Goal: Information Seeking & Learning: Learn about a topic

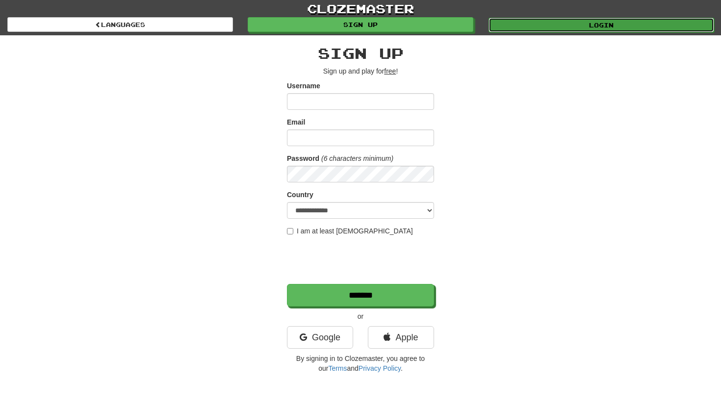
click at [544, 31] on link "Login" at bounding box center [602, 25] width 226 height 15
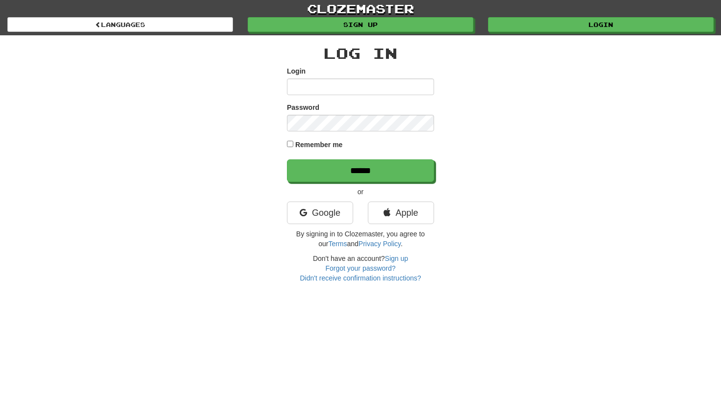
click at [354, 95] on form "Login Password Remember me ******" at bounding box center [360, 124] width 147 height 116
click at [353, 86] on input "Login" at bounding box center [360, 87] width 147 height 17
type input "**********"
click at [287, 159] on input "******" at bounding box center [360, 170] width 147 height 23
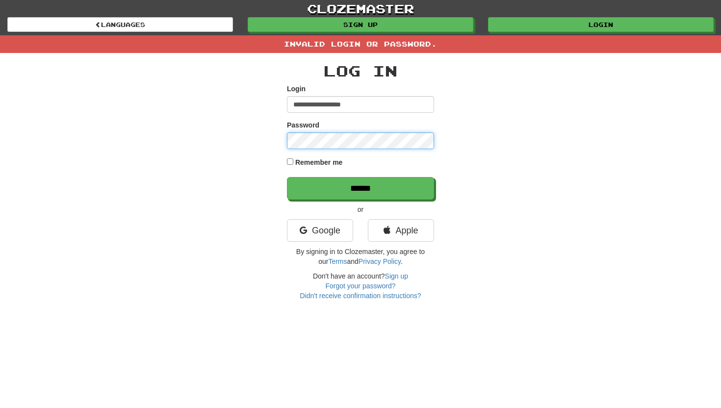
click at [287, 177] on input "******" at bounding box center [360, 188] width 147 height 23
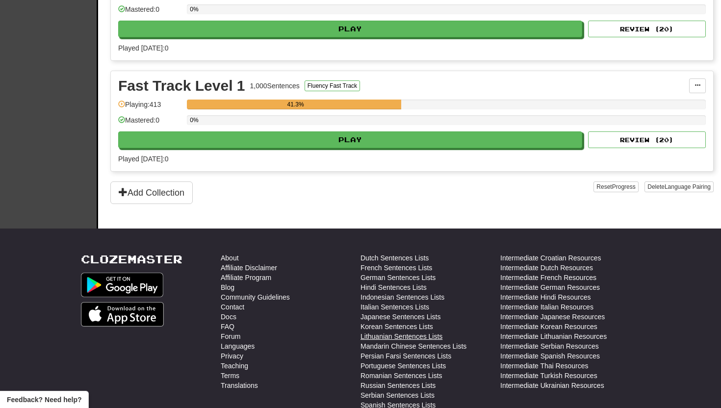
scroll to position [267, 0]
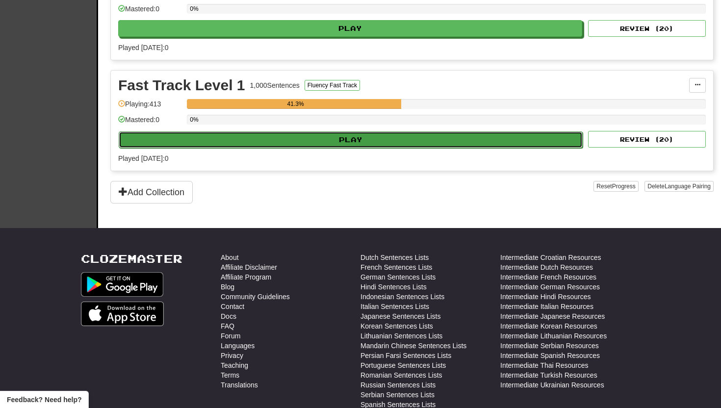
click at [418, 147] on button "Play" at bounding box center [351, 140] width 464 height 17
select select "**"
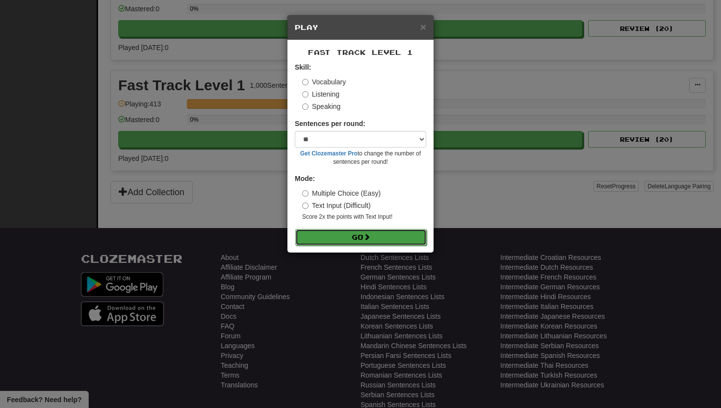
click at [375, 241] on button "Go" at bounding box center [361, 237] width 132 height 17
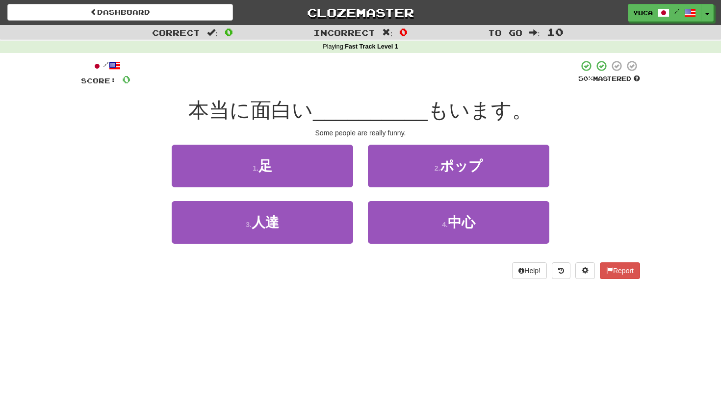
click at [208, 114] on div "本当に面白い __________ もいます。" at bounding box center [360, 110] width 559 height 27
click at [299, 84] on div at bounding box center [355, 73] width 448 height 27
click at [373, 92] on div "/ Score: 0 50 % Mastered 本当に面白い __________ もいます。 Some people are really funny. …" at bounding box center [360, 169] width 559 height 219
click at [261, 81] on div at bounding box center [355, 73] width 448 height 27
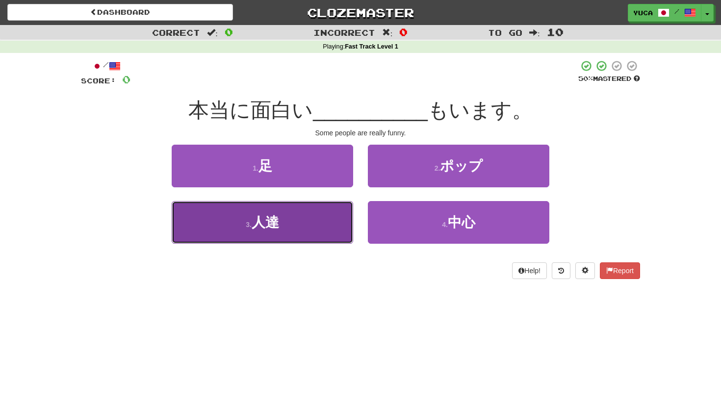
click at [251, 224] on small "3 ." at bounding box center [249, 225] width 6 height 8
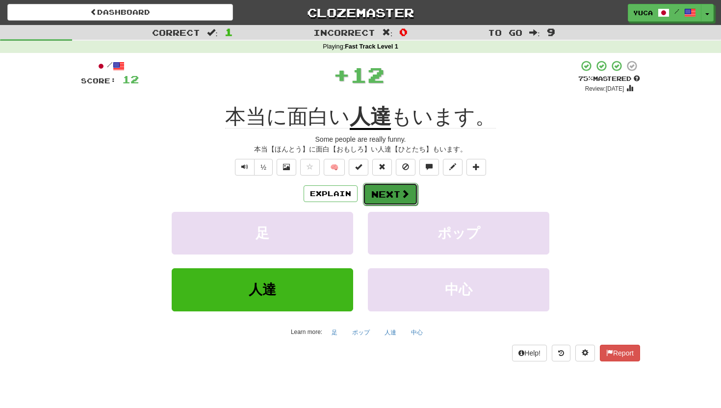
click at [401, 193] on span at bounding box center [405, 193] width 9 height 9
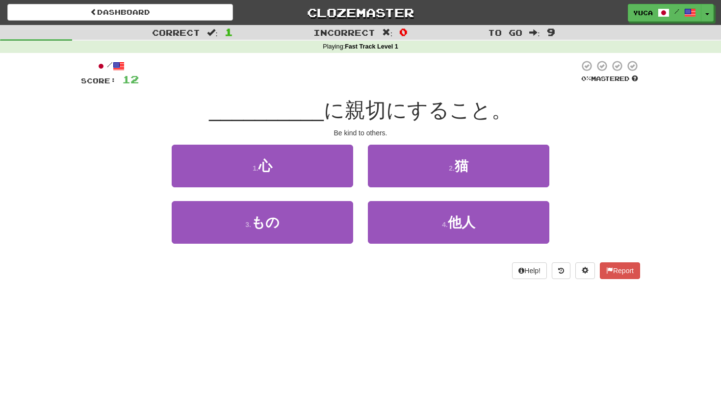
click at [377, 88] on div "/ Score: 12 0 % Mastered __________ に親切にすること。 Be kind to others. 1 . 心 2 . 猫 3 …" at bounding box center [360, 169] width 559 height 219
click at [426, 77] on div at bounding box center [359, 73] width 441 height 27
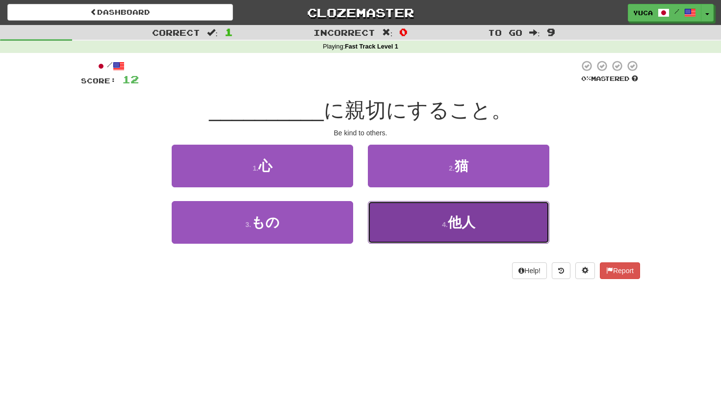
click at [458, 223] on span "他人" at bounding box center [461, 222] width 27 height 15
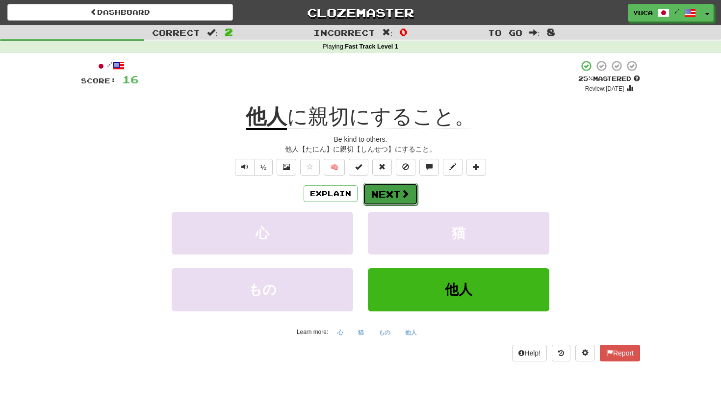
click at [399, 196] on button "Next" at bounding box center [390, 194] width 55 height 23
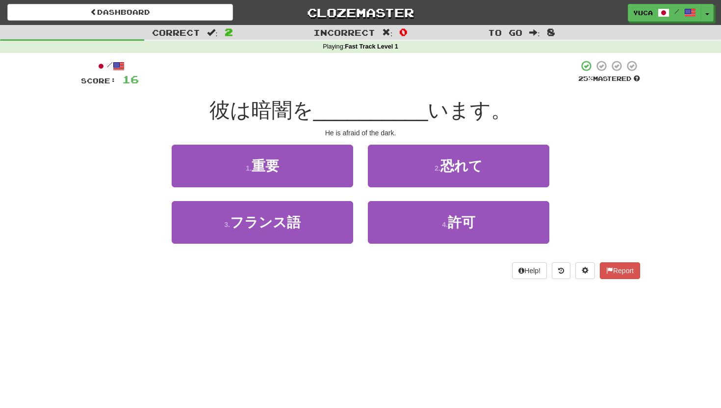
click at [298, 82] on div at bounding box center [359, 73] width 440 height 27
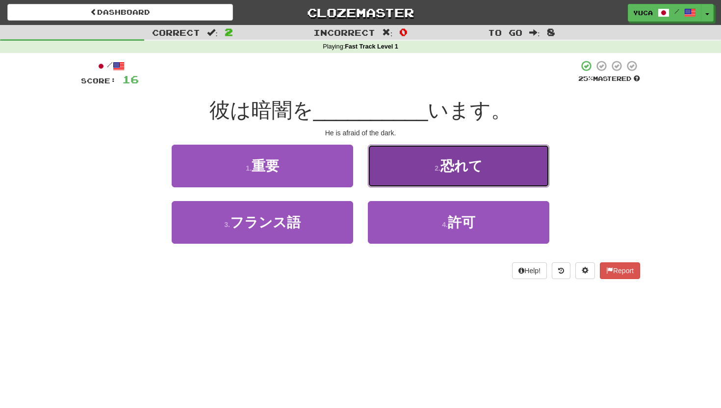
click at [462, 168] on span "恐れて" at bounding box center [462, 166] width 42 height 15
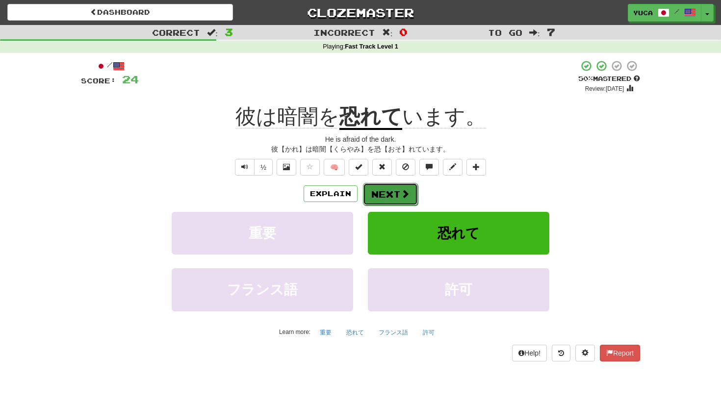
click at [402, 198] on span at bounding box center [405, 193] width 9 height 9
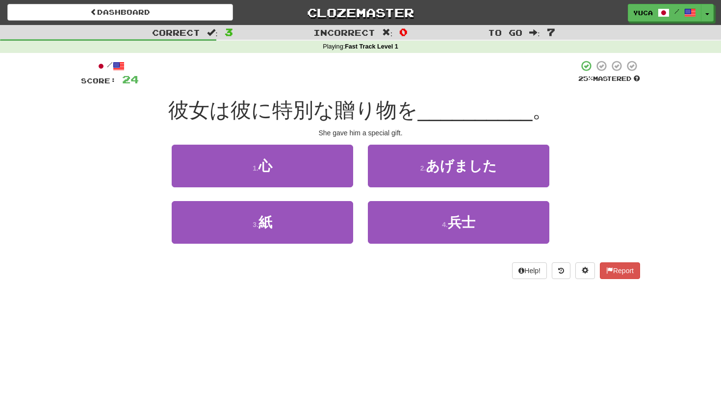
click at [233, 97] on div "彼女は彼に特別な贈り物を __________ 。" at bounding box center [360, 110] width 559 height 27
click at [248, 94] on div "/ Score: 24 25 % Mastered 彼女は彼に特別な贈り物を __________ 。 She gave him a special gift…" at bounding box center [360, 169] width 559 height 219
click at [281, 86] on div "/ Score: 24 25 % Mastered 彼女は彼に特別な贈り物を __________ 。 She gave him a special gift…" at bounding box center [360, 169] width 559 height 219
click at [289, 81] on div at bounding box center [359, 73] width 440 height 27
click at [354, 77] on div at bounding box center [359, 73] width 440 height 27
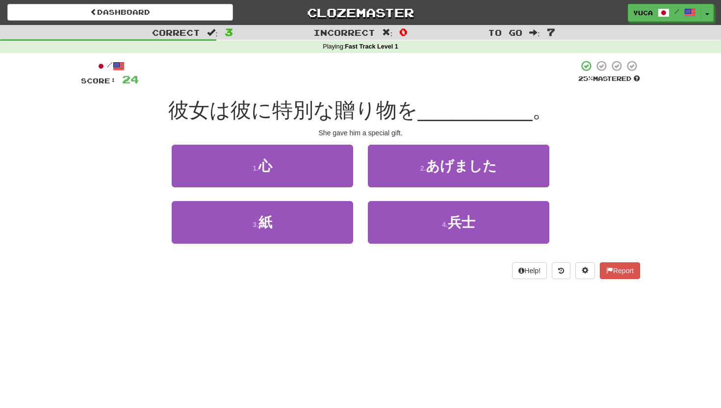
click at [350, 85] on div at bounding box center [359, 73] width 440 height 27
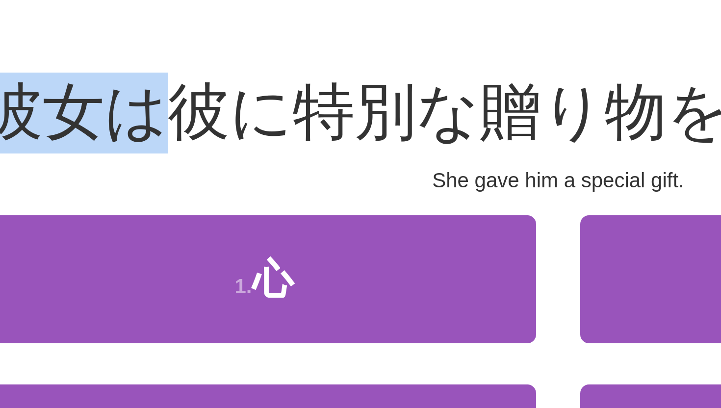
drag, startPoint x: 187, startPoint y: 115, endPoint x: 245, endPoint y: 112, distance: 57.5
click at [245, 112] on div "彼女は彼に特別な贈り物を __________ 。" at bounding box center [360, 110] width 559 height 27
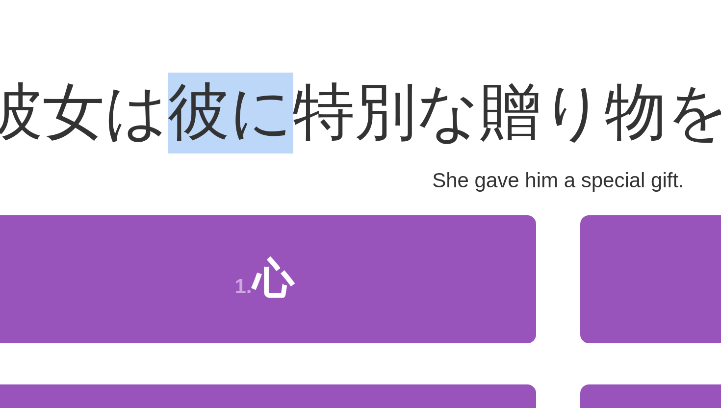
drag, startPoint x: 248, startPoint y: 111, endPoint x: 276, endPoint y: 109, distance: 28.6
click at [276, 109] on span "彼女は彼に特別な贈り物を" at bounding box center [293, 110] width 250 height 23
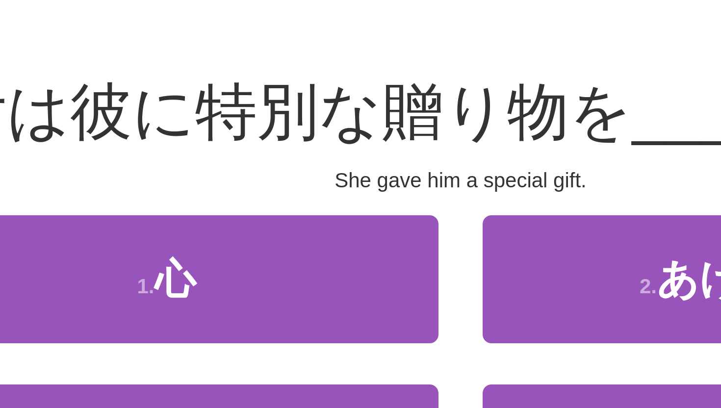
click at [333, 106] on span "彼女は彼に特別な贈り物を" at bounding box center [293, 110] width 250 height 23
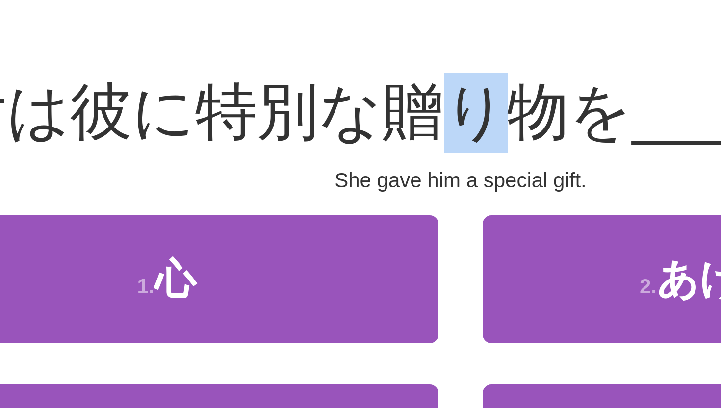
drag, startPoint x: 359, startPoint y: 104, endPoint x: 368, endPoint y: 105, distance: 8.8
click at [368, 105] on span "彼女は彼に特別な贈り物を" at bounding box center [293, 110] width 250 height 23
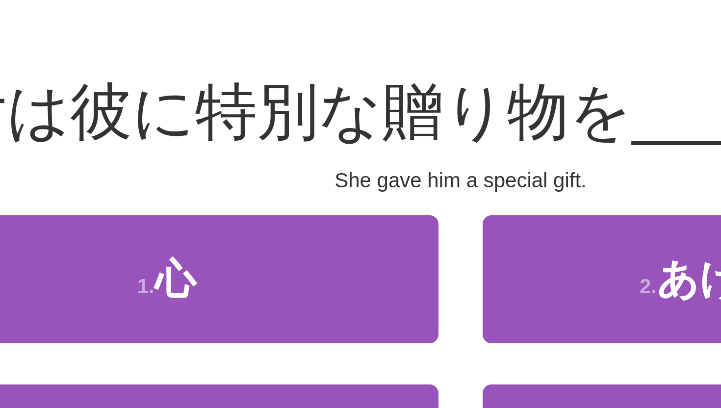
drag, startPoint x: 393, startPoint y: 102, endPoint x: 398, endPoint y: 103, distance: 4.9
click at [398, 103] on span "彼女は彼に特別な贈り物を" at bounding box center [293, 110] width 250 height 23
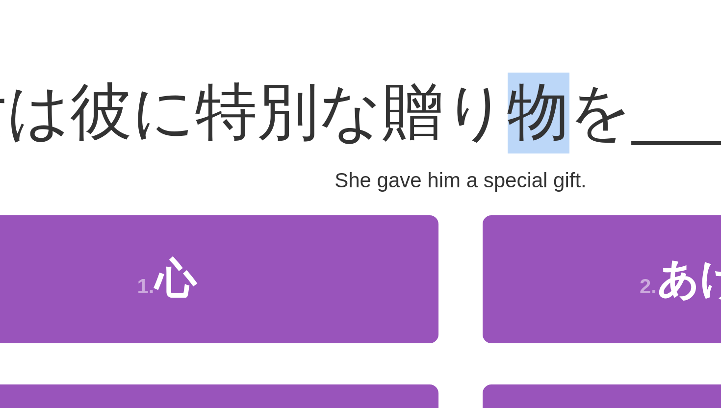
drag, startPoint x: 383, startPoint y: 110, endPoint x: 376, endPoint y: 110, distance: 6.9
click at [375, 110] on span "彼女は彼に特別な贈り物を" at bounding box center [293, 110] width 250 height 23
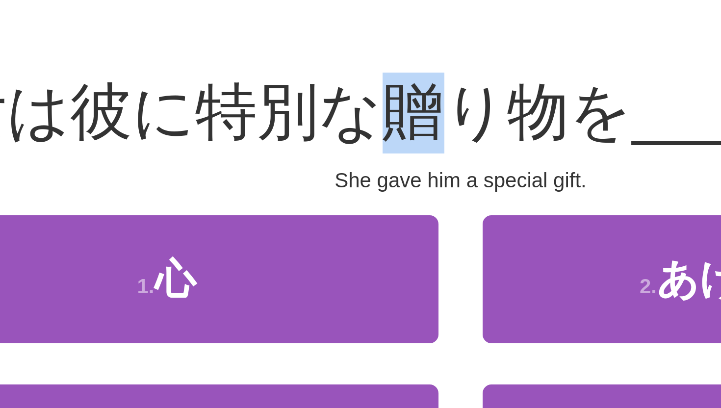
drag, startPoint x: 352, startPoint y: 114, endPoint x: 332, endPoint y: 114, distance: 20.6
click at [332, 114] on span "彼女は彼に特別な贈り物を" at bounding box center [293, 110] width 250 height 23
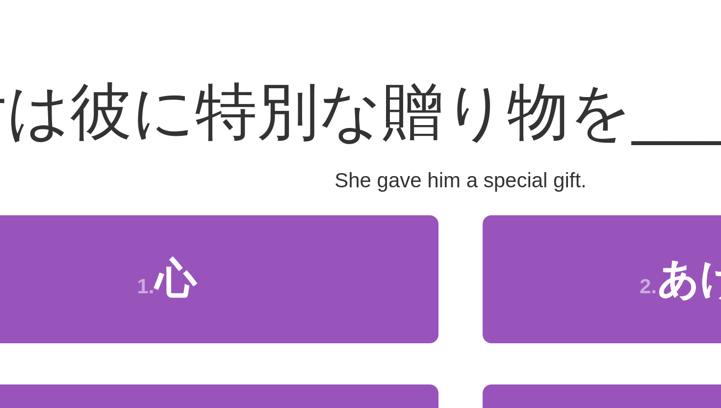
click at [325, 102] on span "彼女は彼に特別な贈り物を" at bounding box center [293, 110] width 250 height 23
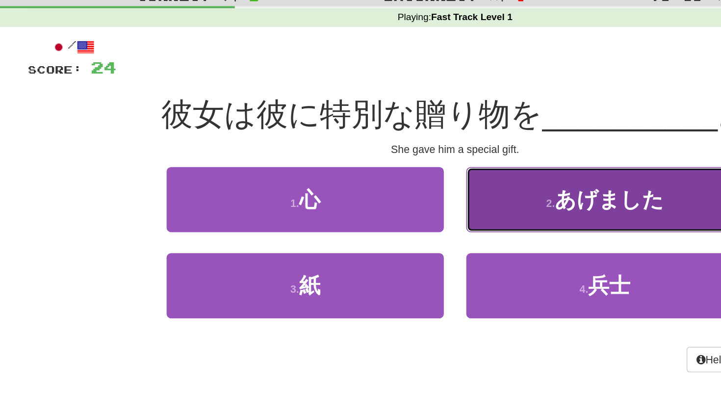
click at [442, 167] on span "あげました" at bounding box center [461, 166] width 71 height 15
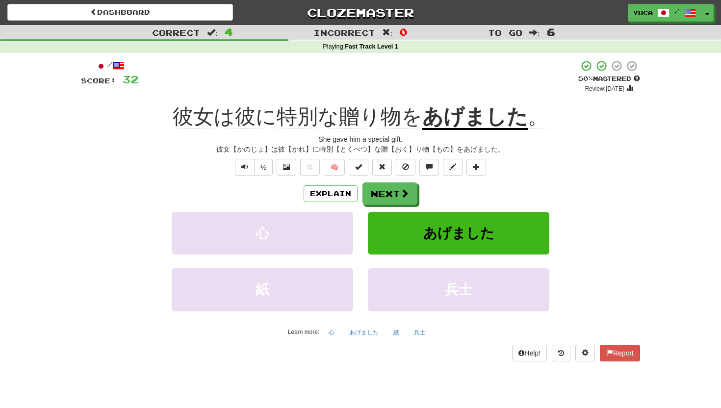
click at [235, 199] on div "Explain Next" at bounding box center [360, 194] width 559 height 23
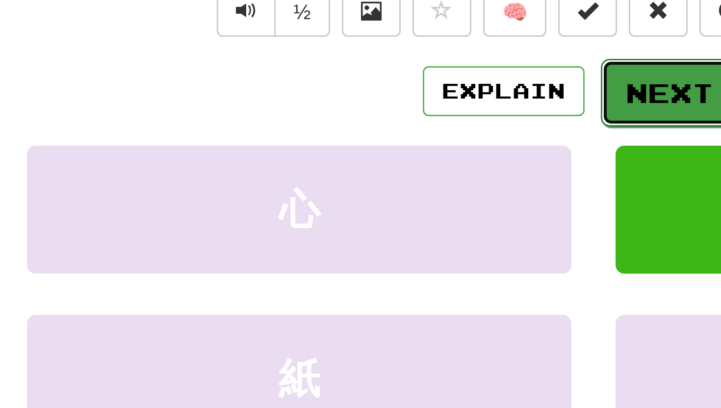
click at [385, 197] on button "Next" at bounding box center [390, 194] width 55 height 23
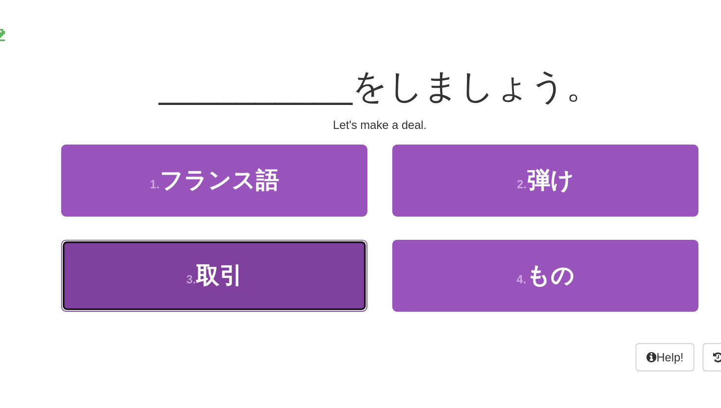
click at [271, 223] on span "取引" at bounding box center [265, 222] width 27 height 15
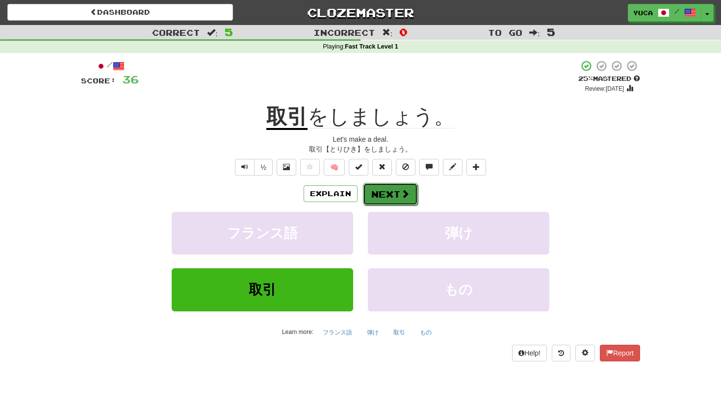
click at [411, 190] on button "Next" at bounding box center [390, 194] width 55 height 23
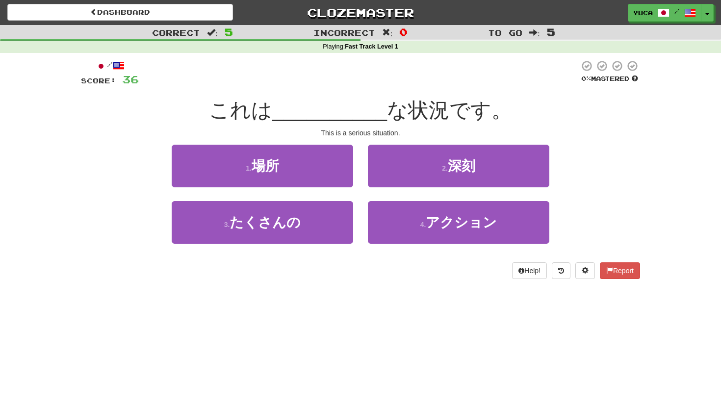
click at [383, 82] on div at bounding box center [359, 73] width 441 height 27
click at [370, 291] on div "/ Score: 36 0 % Mastered これは __________ な状況です。 This is a serious situation. 1 .…" at bounding box center [360, 173] width 559 height 240
click at [246, 321] on div "Dashboard Clozemaster [GEOGRAPHIC_DATA] / Toggle Dropdown Dashboard Leaderboard…" at bounding box center [360, 204] width 721 height 408
click at [486, 313] on div "Dashboard Clozemaster [GEOGRAPHIC_DATA] / Toggle Dropdown Dashboard Leaderboard…" at bounding box center [360, 204] width 721 height 408
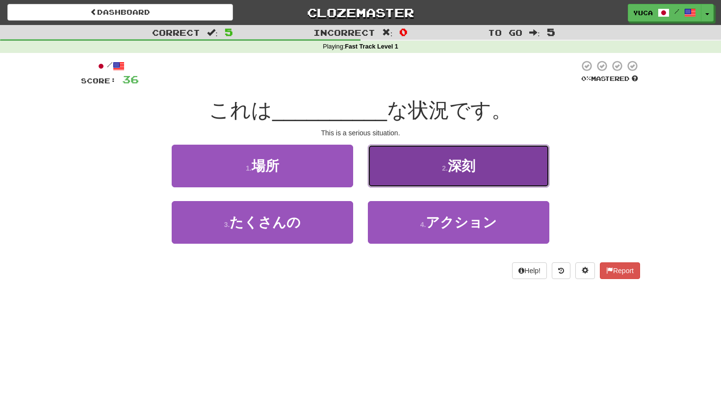
click at [461, 169] on span "深刻" at bounding box center [461, 166] width 27 height 15
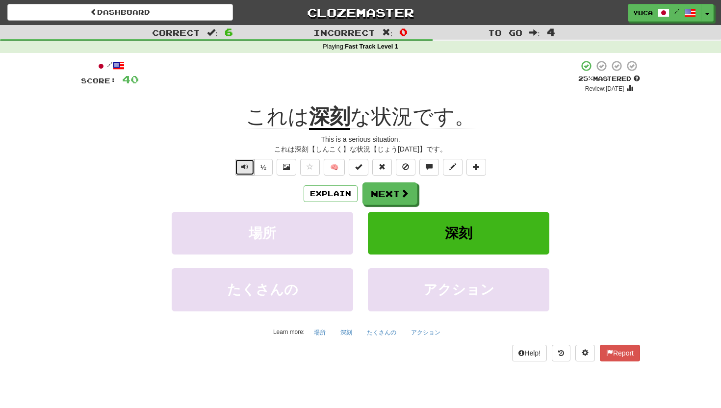
click at [239, 164] on button "Text-to-speech controls" at bounding box center [245, 167] width 20 height 17
click at [393, 189] on button "Next" at bounding box center [390, 194] width 55 height 23
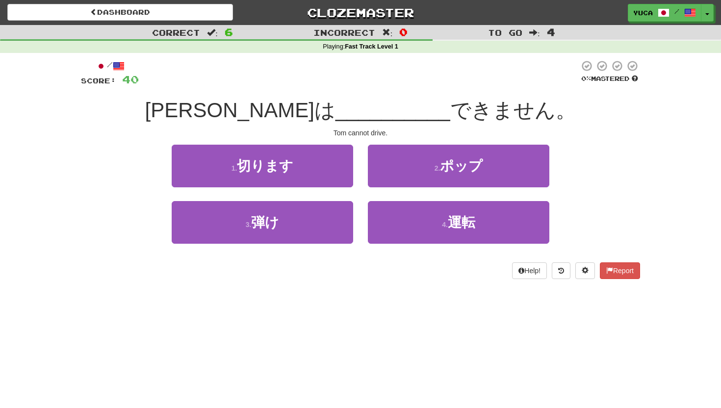
click at [321, 77] on div at bounding box center [359, 73] width 441 height 27
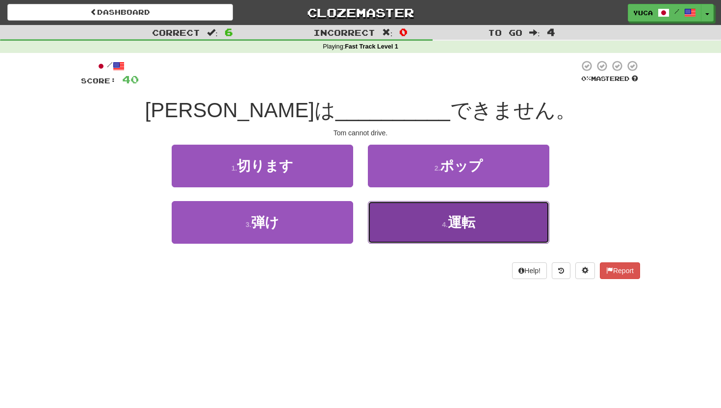
click at [457, 222] on span "運転" at bounding box center [461, 222] width 27 height 15
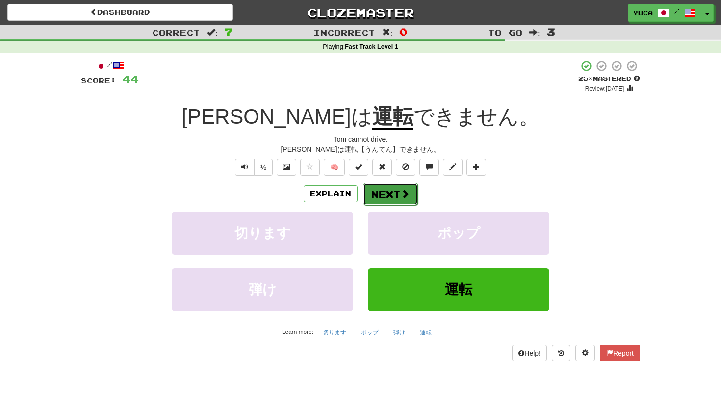
click at [398, 197] on button "Next" at bounding box center [390, 194] width 55 height 23
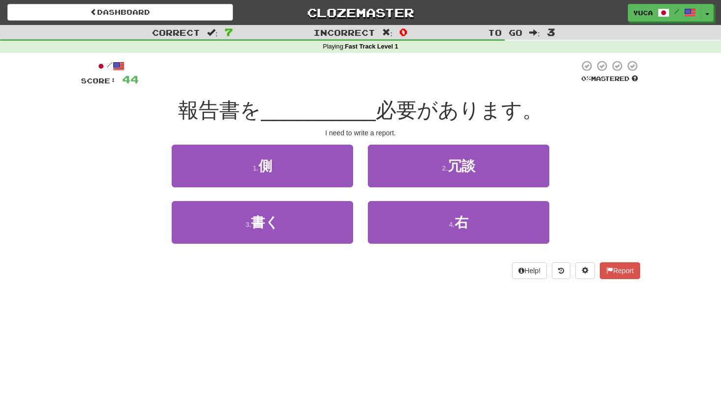
click at [193, 112] on div "報告書を __________ 必要があります。" at bounding box center [360, 110] width 559 height 27
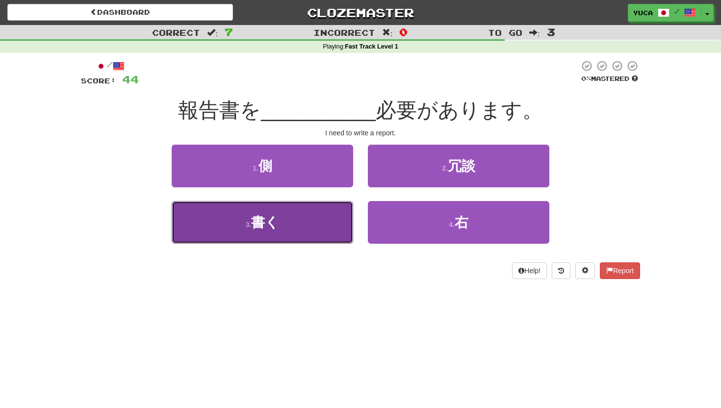
click at [261, 221] on span "書く" at bounding box center [265, 222] width 28 height 15
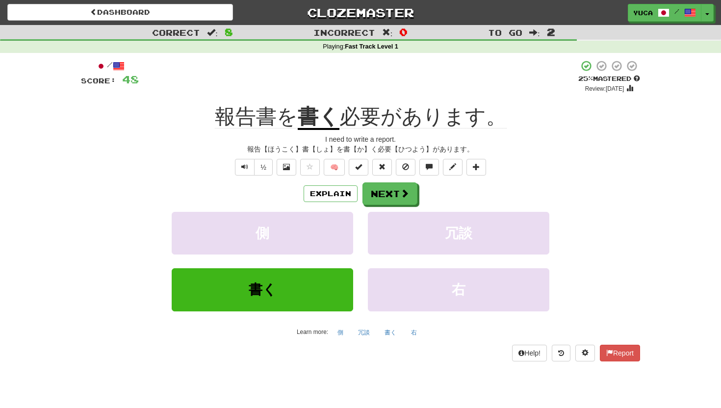
click at [404, 89] on div "+ 4" at bounding box center [359, 76] width 440 height 33
click at [243, 165] on span "Text-to-speech controls" at bounding box center [244, 166] width 7 height 7
click at [397, 197] on button "Next" at bounding box center [390, 194] width 55 height 23
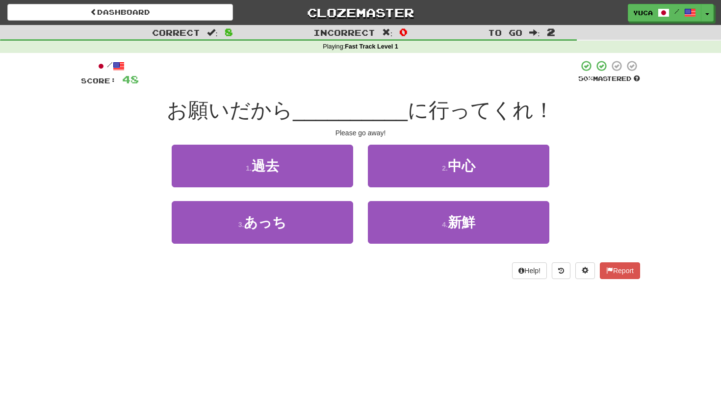
click at [240, 79] on div at bounding box center [359, 73] width 440 height 27
click at [217, 332] on div "Dashboard Clozemaster [GEOGRAPHIC_DATA] / Toggle Dropdown Dashboard Leaderboard…" at bounding box center [360, 204] width 721 height 408
click at [176, 117] on div "お願いだから __________ に行ってくれ！" at bounding box center [360, 110] width 559 height 27
click at [303, 106] on span "__________" at bounding box center [350, 110] width 115 height 23
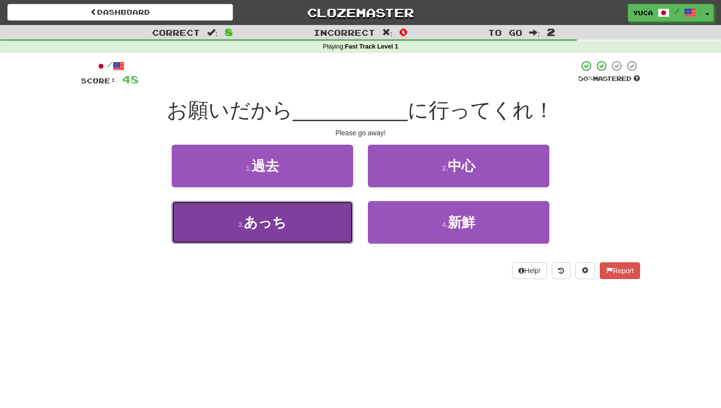
click at [254, 221] on span "あっち" at bounding box center [265, 222] width 43 height 15
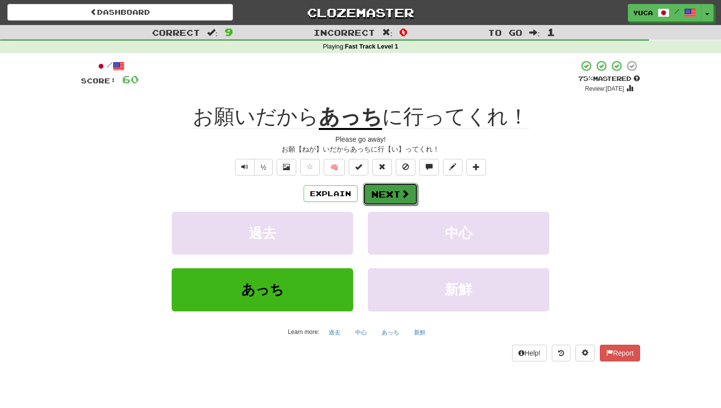
click at [380, 191] on button "Next" at bounding box center [390, 194] width 55 height 23
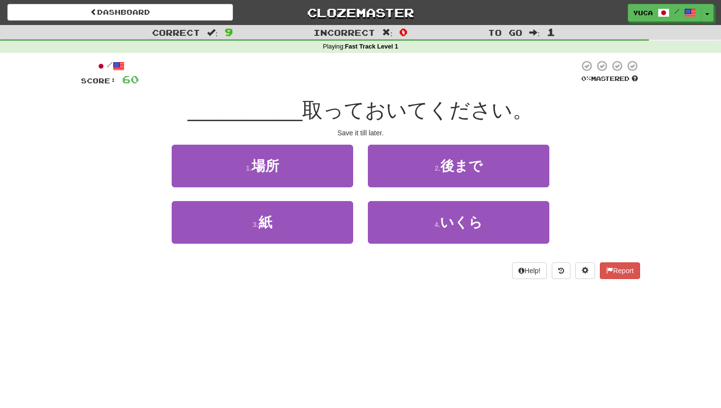
click at [433, 82] on div at bounding box center [359, 73] width 441 height 27
click at [324, 106] on span "取っておいてください。" at bounding box center [417, 110] width 231 height 23
click at [413, 67] on div at bounding box center [359, 73] width 441 height 27
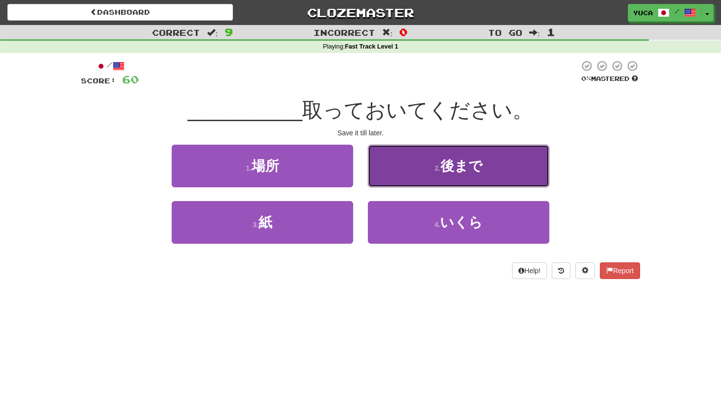
click at [426, 173] on button "2 . 後まで" at bounding box center [459, 166] width 182 height 43
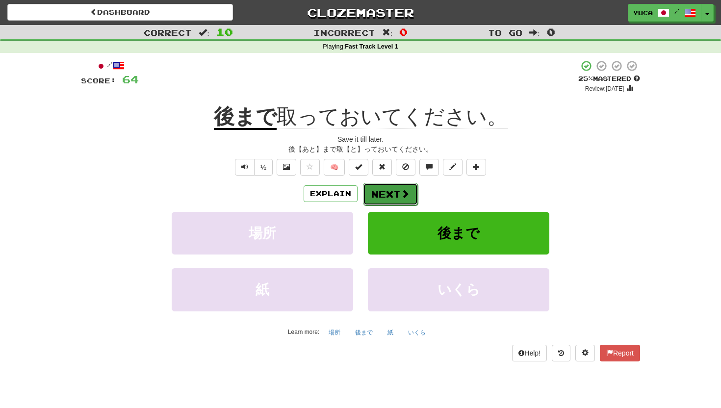
click at [409, 196] on button "Next" at bounding box center [390, 194] width 55 height 23
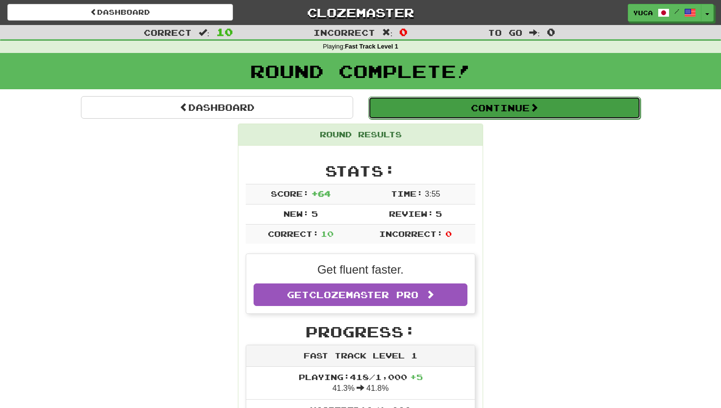
click at [404, 105] on button "Continue" at bounding box center [505, 108] width 272 height 23
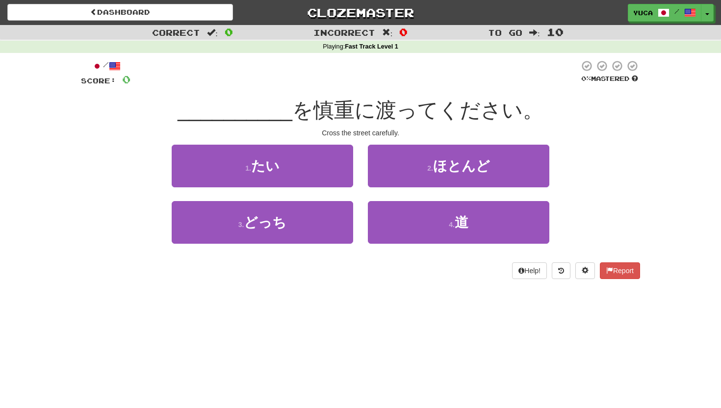
click at [525, 93] on div "/ Score: 0 0 % Mastered __________ を慎重に渡ってください。 Cross the street carefully. 1 .…" at bounding box center [360, 169] width 559 height 219
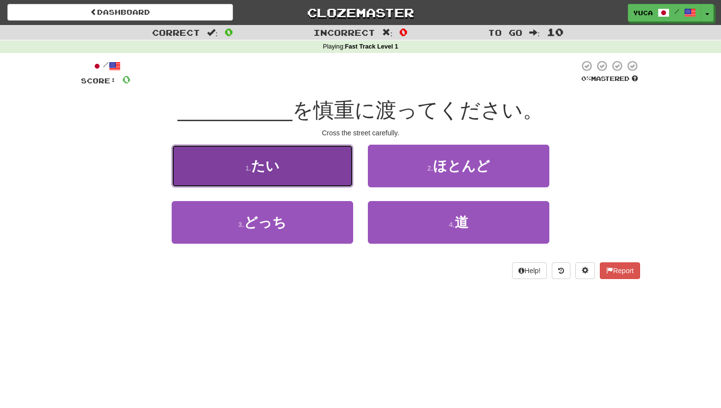
click at [296, 162] on button "1 . たい" at bounding box center [263, 166] width 182 height 43
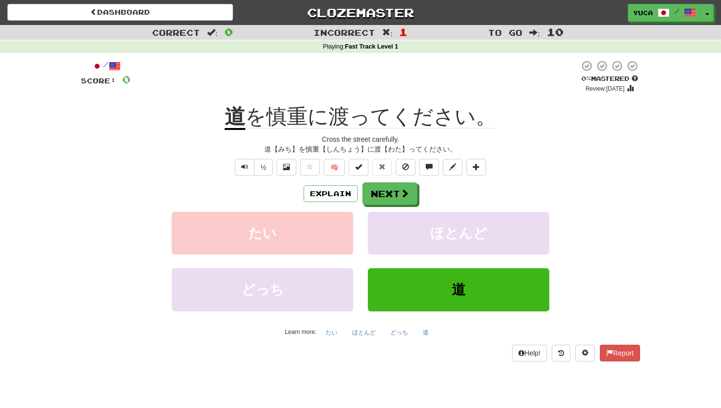
click at [484, 117] on div "道 を慎重に渡ってください。" at bounding box center [360, 117] width 559 height 27
click at [246, 170] on span "Text-to-speech controls" at bounding box center [244, 166] width 7 height 7
click at [416, 185] on button "Next" at bounding box center [390, 194] width 55 height 23
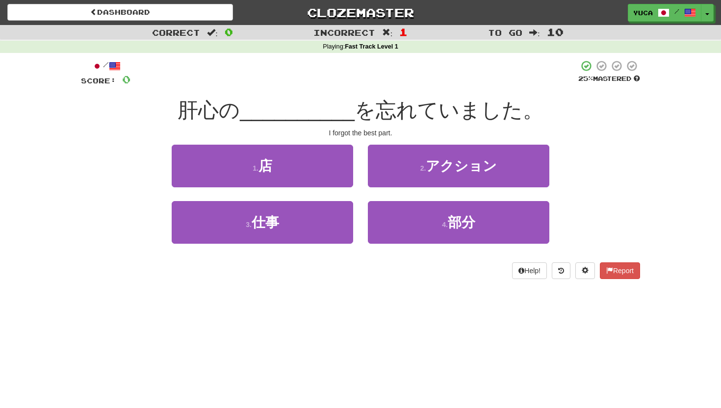
click at [277, 106] on span "__________" at bounding box center [297, 110] width 115 height 23
click at [201, 277] on div "Help! Report" at bounding box center [360, 271] width 559 height 17
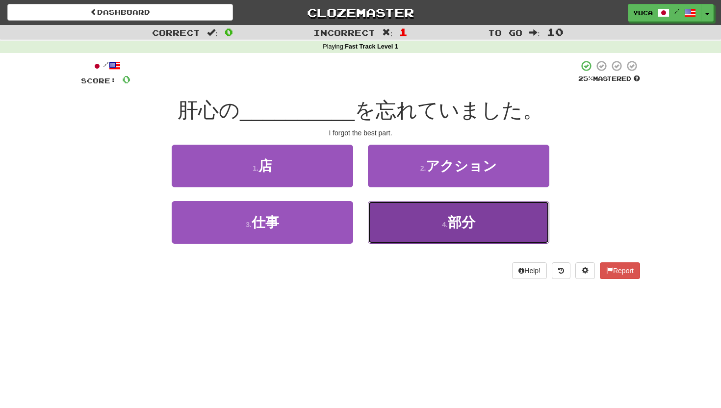
click at [459, 221] on span "部分" at bounding box center [461, 222] width 27 height 15
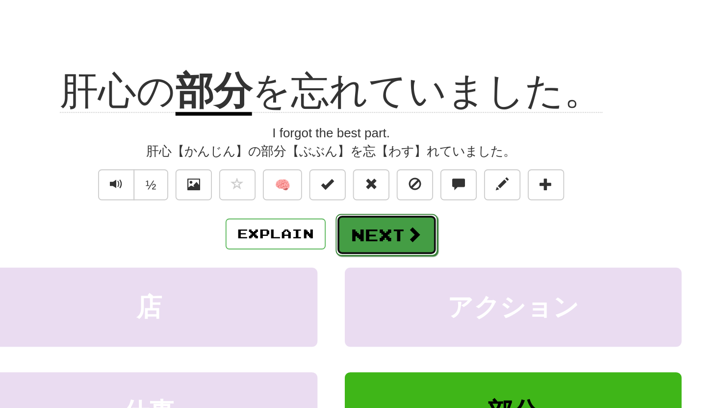
click at [376, 199] on button "Next" at bounding box center [390, 194] width 55 height 23
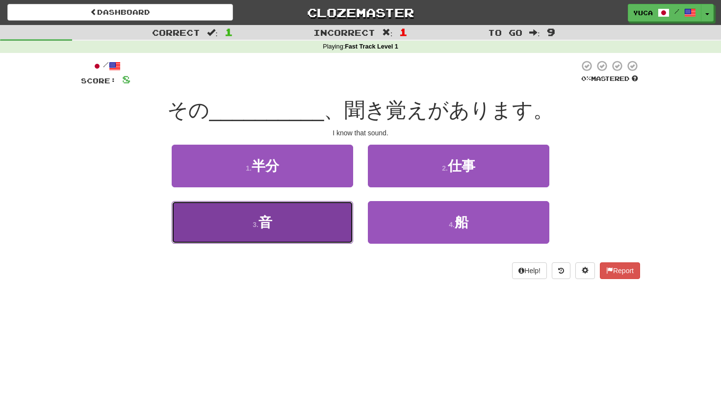
click at [263, 223] on span "音" at bounding box center [266, 222] width 14 height 15
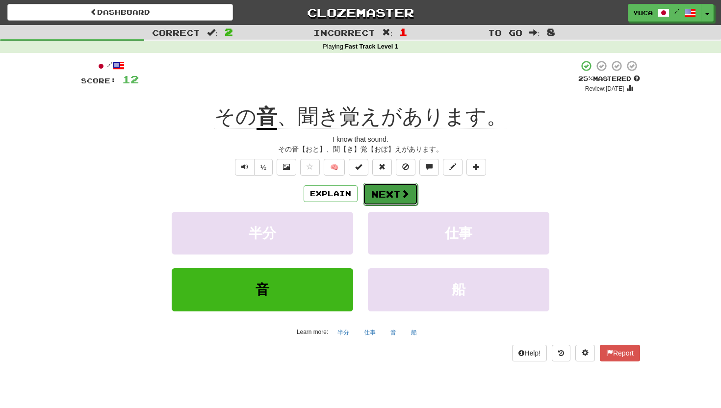
click at [413, 185] on button "Next" at bounding box center [390, 194] width 55 height 23
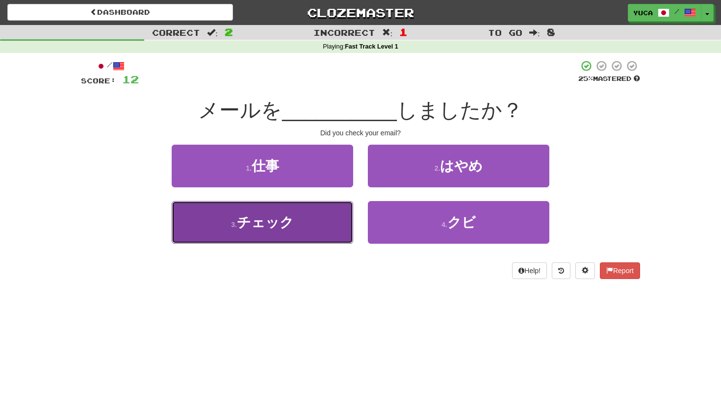
click at [246, 225] on span "チェック" at bounding box center [265, 222] width 57 height 15
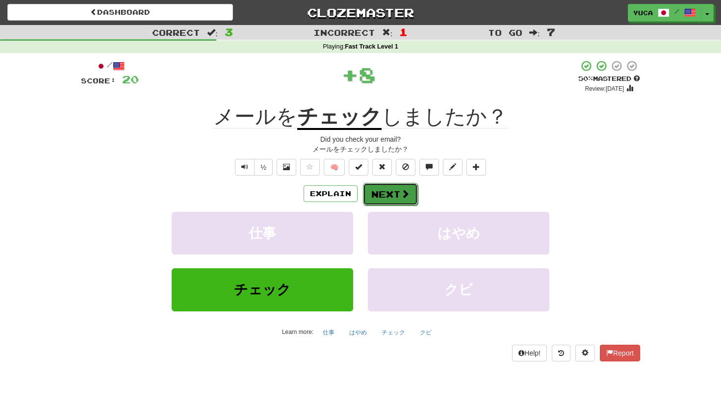
click at [402, 186] on button "Next" at bounding box center [390, 194] width 55 height 23
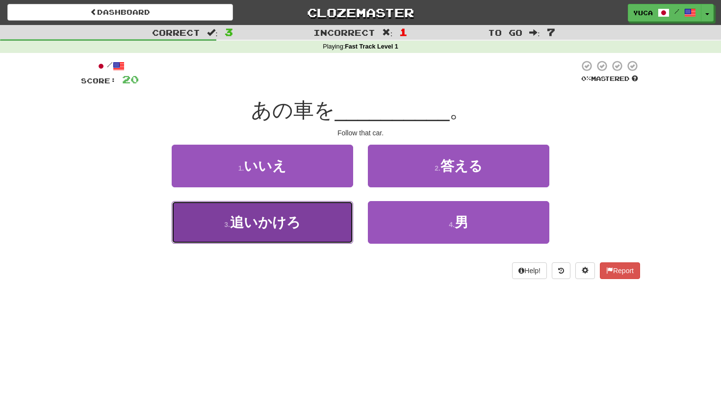
click at [242, 227] on span "追いかけろ" at bounding box center [265, 222] width 71 height 15
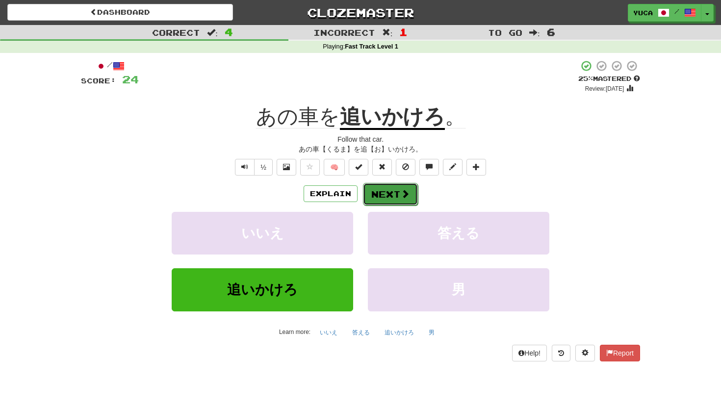
click at [401, 186] on button "Next" at bounding box center [390, 194] width 55 height 23
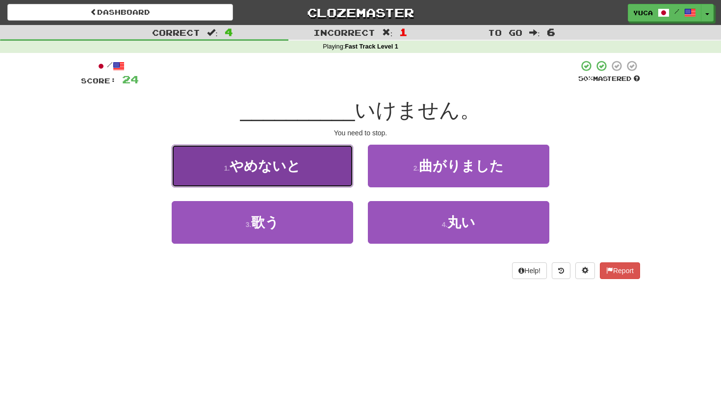
click at [240, 163] on span "やめないと" at bounding box center [265, 166] width 71 height 15
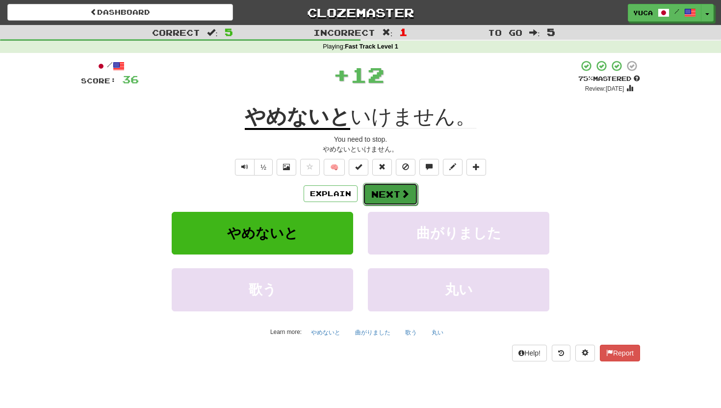
click at [382, 192] on button "Next" at bounding box center [390, 194] width 55 height 23
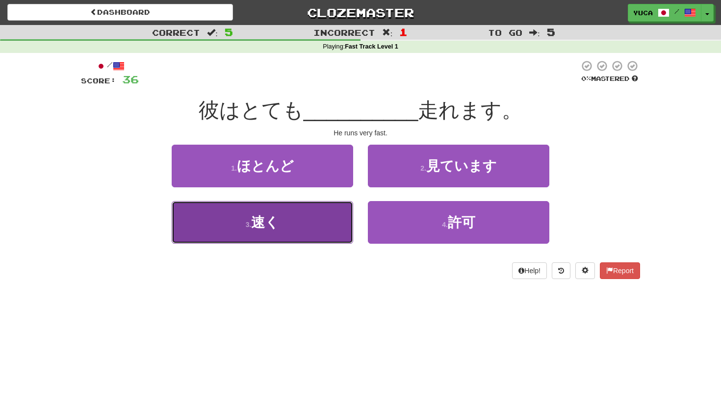
click at [259, 223] on span "速く" at bounding box center [265, 222] width 28 height 15
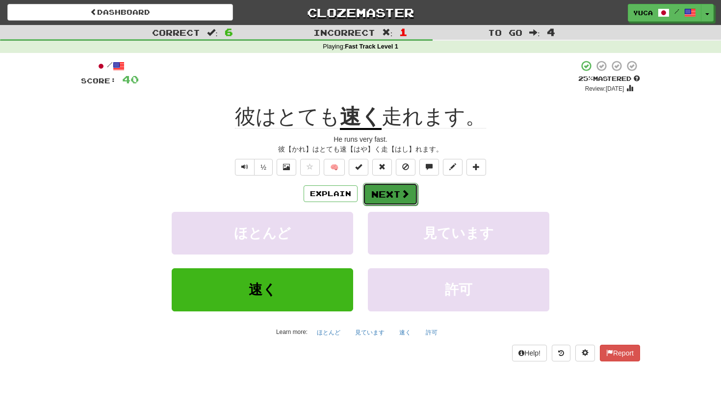
click at [403, 195] on span at bounding box center [405, 193] width 9 height 9
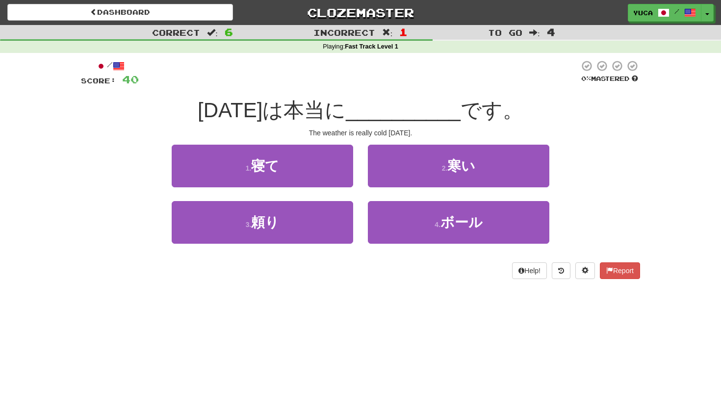
click at [214, 113] on div "[DATE]は本当に __________ です。" at bounding box center [360, 110] width 559 height 27
click at [207, 114] on div "[DATE]は本当に __________ です。" at bounding box center [360, 110] width 559 height 27
click at [363, 96] on div "/ Score: 40 0 % Mastered [DATE]は本当に __________ です。 The weather is really cold […" at bounding box center [360, 169] width 559 height 219
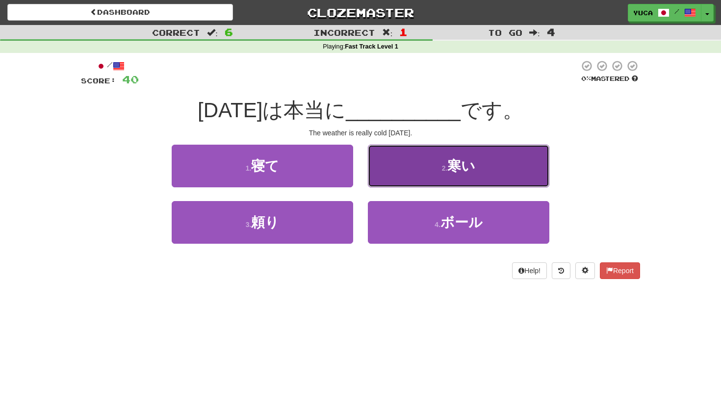
click at [457, 159] on span "寒い" at bounding box center [462, 166] width 28 height 15
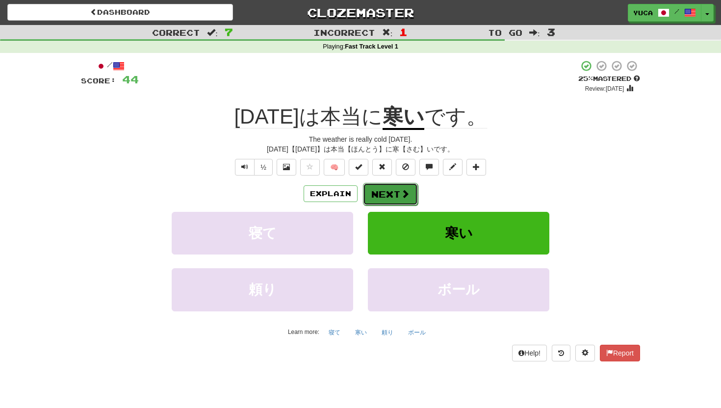
click at [401, 194] on span at bounding box center [405, 193] width 9 height 9
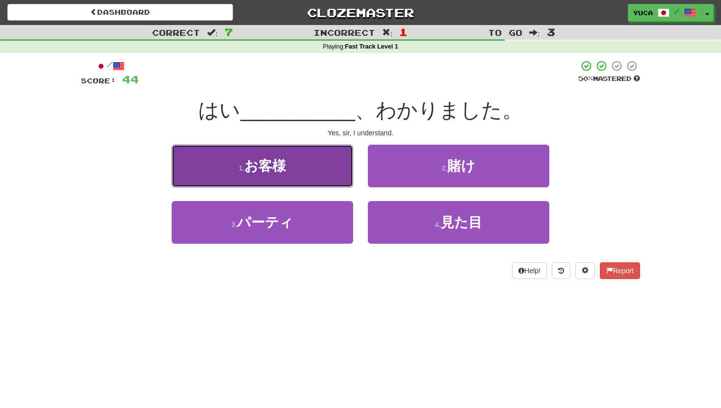
click at [255, 169] on span "お客様" at bounding box center [265, 166] width 42 height 15
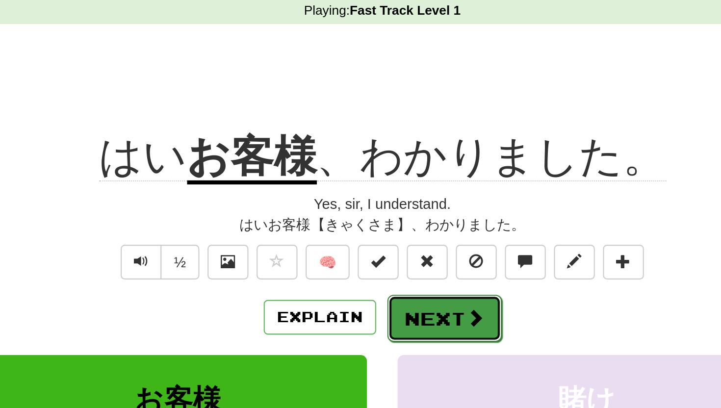
click at [388, 192] on button "Next" at bounding box center [390, 194] width 55 height 23
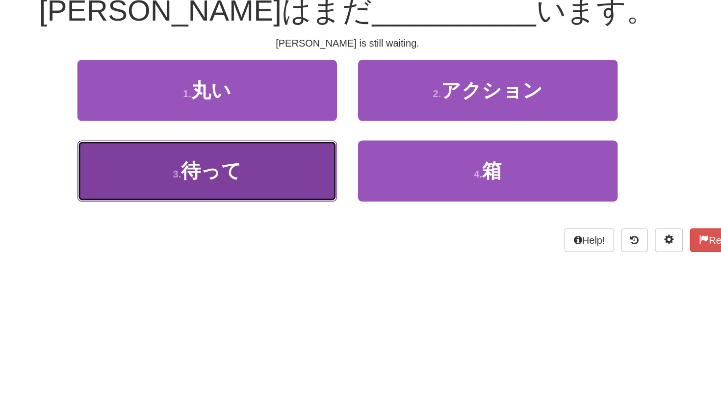
click at [252, 223] on span "待って" at bounding box center [265, 222] width 42 height 15
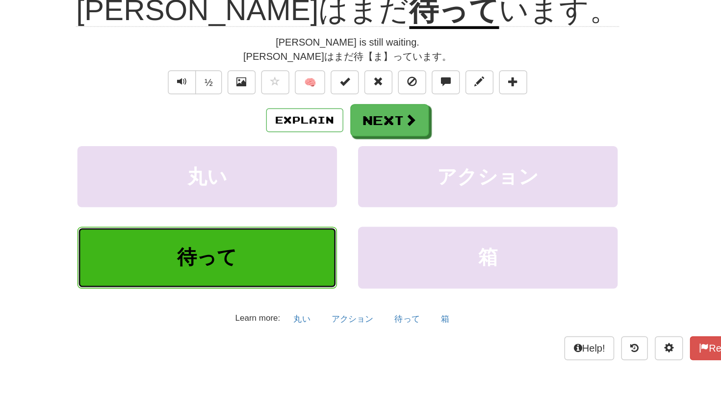
scroll to position [6, 0]
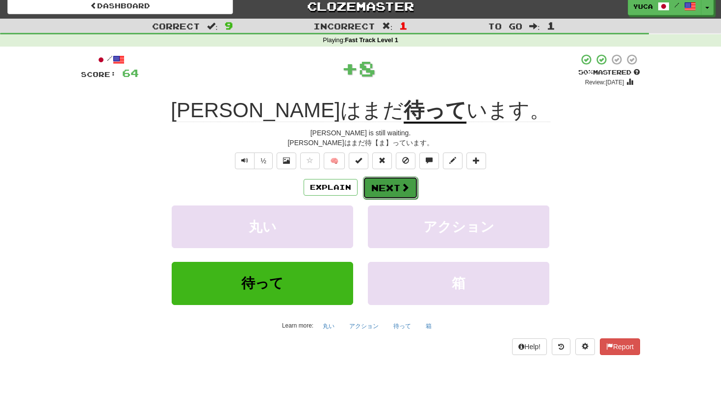
click at [403, 187] on span at bounding box center [405, 187] width 9 height 9
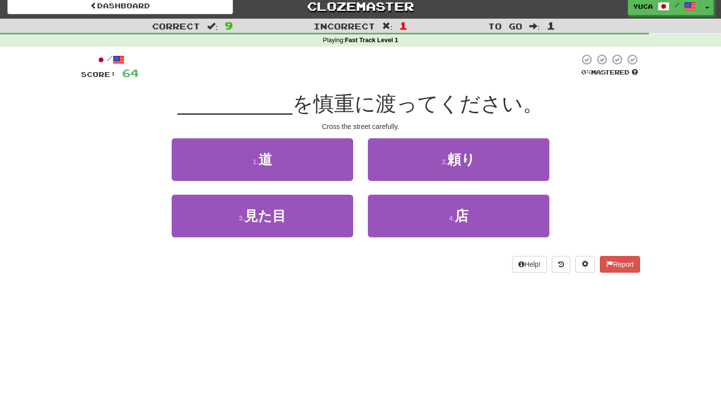
scroll to position [0, 0]
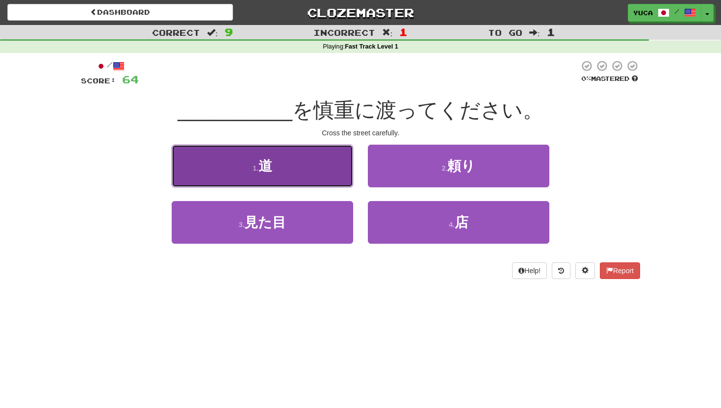
click at [263, 165] on span "道" at bounding box center [266, 166] width 14 height 15
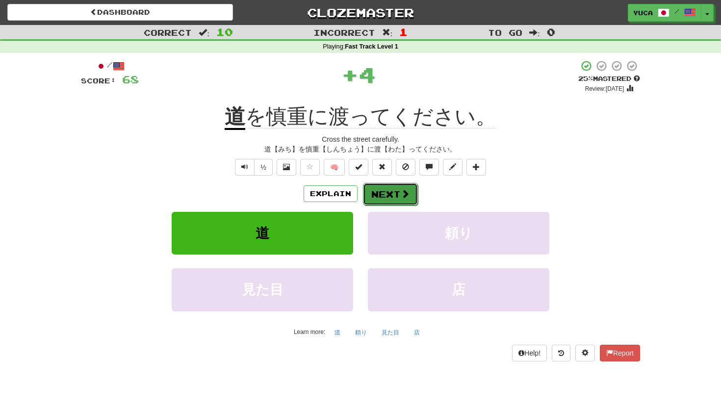
click at [403, 192] on span at bounding box center [405, 193] width 9 height 9
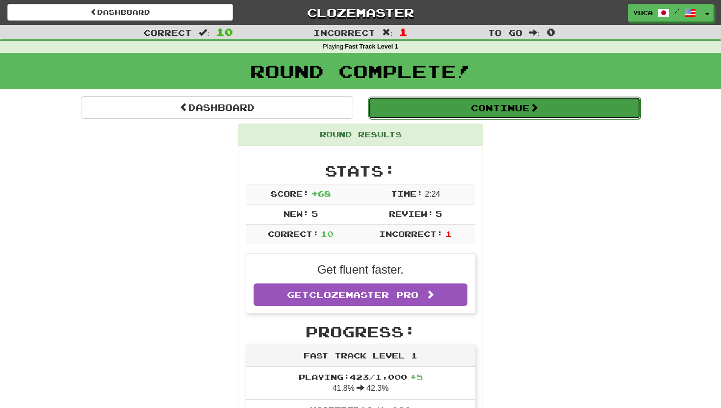
click at [454, 105] on button "Continue" at bounding box center [505, 108] width 272 height 23
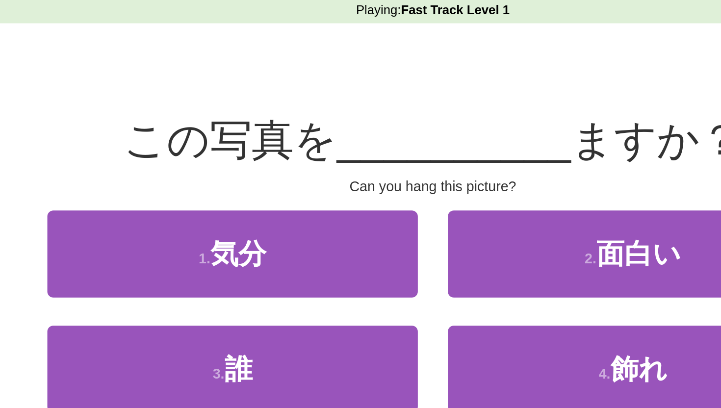
click at [313, 86] on div at bounding box center [355, 73] width 449 height 27
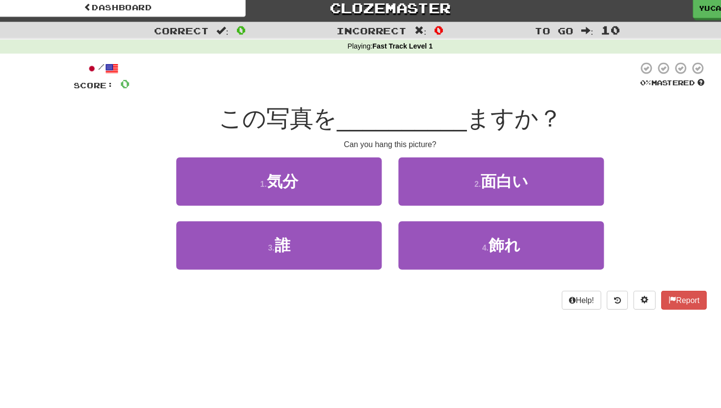
click at [430, 312] on div "Dashboard Clozemaster [GEOGRAPHIC_DATA] / Toggle Dropdown Dashboard Leaderboard…" at bounding box center [360, 204] width 721 height 408
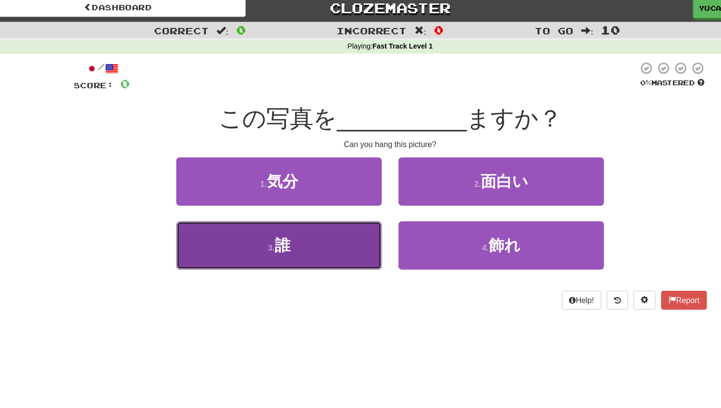
click at [265, 227] on span "誰" at bounding box center [266, 222] width 14 height 15
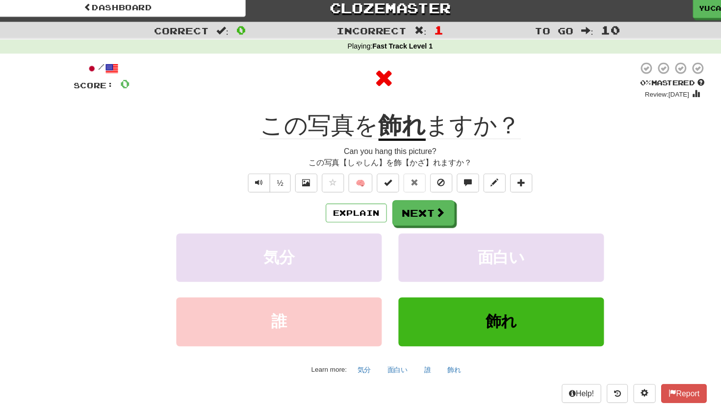
click at [510, 102] on div "/ Score: 0 0 % Mastered Review: [DATE] この写真を 飾れ ますか？ Can you hang this picture?…" at bounding box center [360, 210] width 559 height 301
click at [387, 185] on button "Next" at bounding box center [390, 194] width 55 height 23
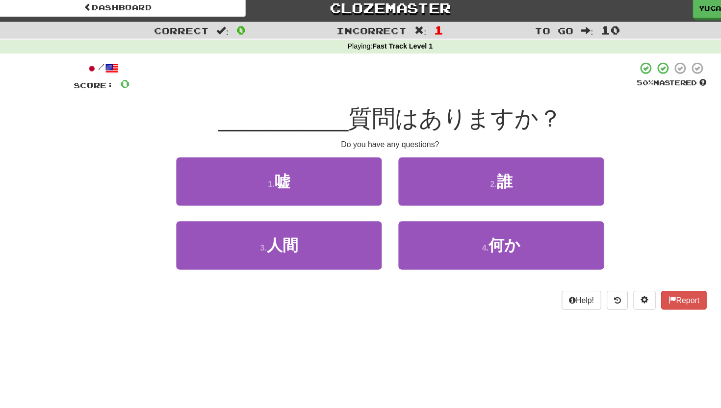
click at [382, 83] on div at bounding box center [355, 73] width 448 height 27
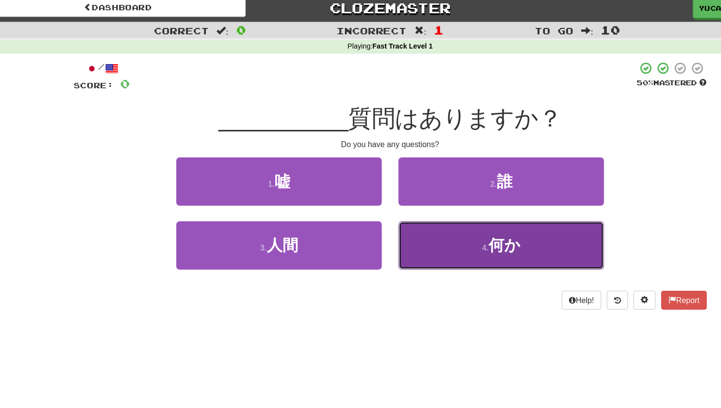
click at [451, 233] on button "4 . 何か" at bounding box center [459, 222] width 182 height 43
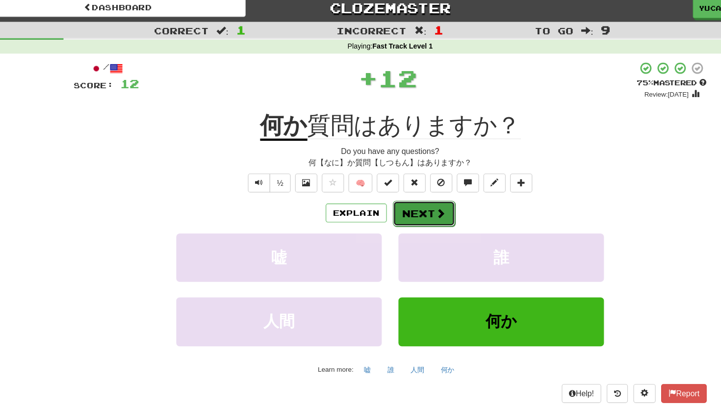
click at [410, 193] on button "Next" at bounding box center [390, 194] width 55 height 23
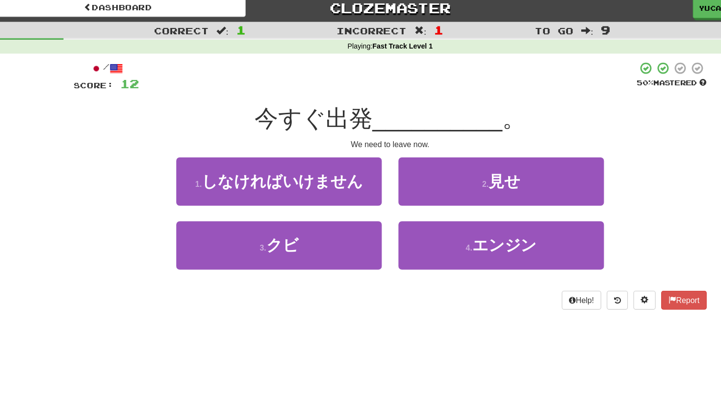
click at [296, 92] on div "/ Score: 12 50 % Mastered 今すぐ出発 __________ 。 We need to leave now. 1 . しなければいけま…" at bounding box center [360, 169] width 559 height 219
click at [384, 102] on span "__________" at bounding box center [402, 110] width 115 height 23
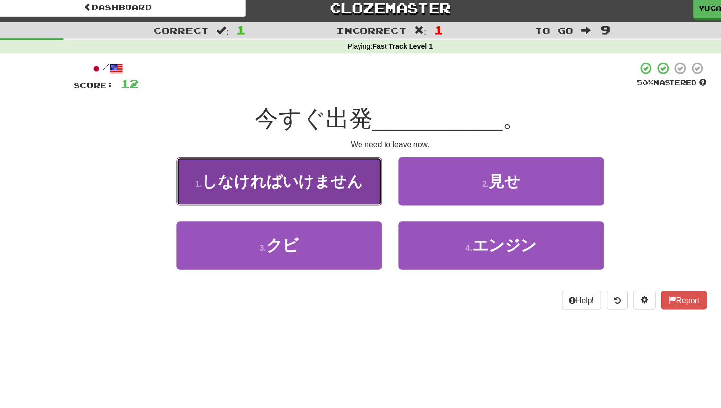
click at [250, 160] on span "しなければいけません" at bounding box center [265, 166] width 142 height 15
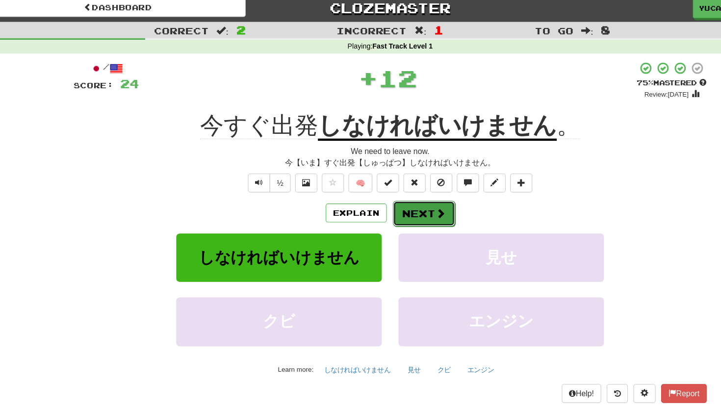
click at [389, 184] on button "Next" at bounding box center [390, 194] width 55 height 23
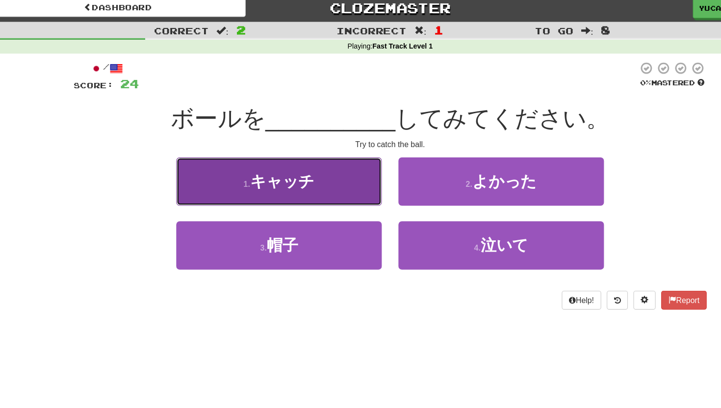
click at [246, 168] on span "キャッチ" at bounding box center [265, 166] width 57 height 15
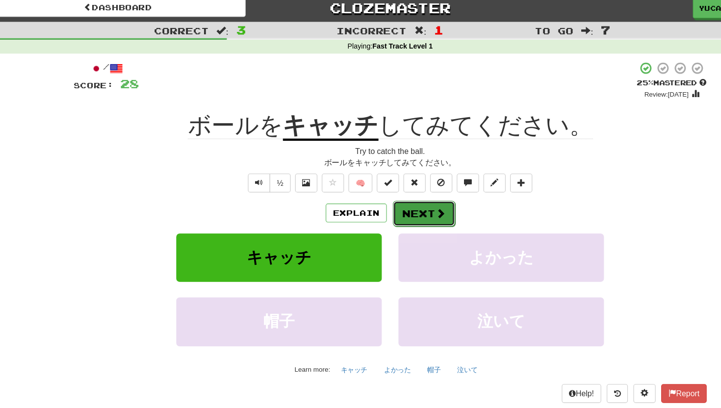
click at [383, 192] on button "Next" at bounding box center [390, 194] width 55 height 23
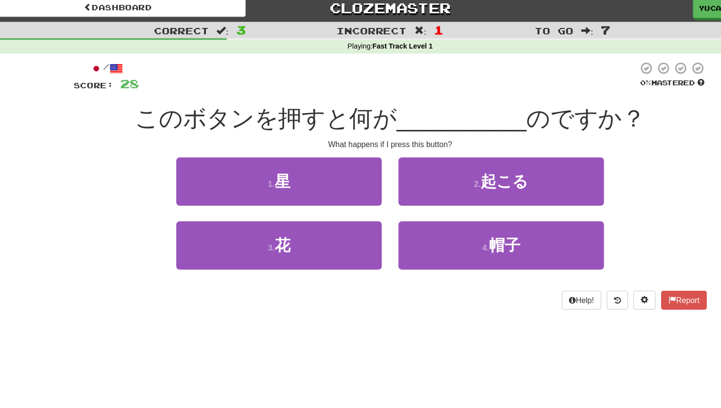
click at [233, 92] on div "/ Score: 28 0 % Mastered このボタンを押すと何が __________ のですか？ What happens if I press t…" at bounding box center [360, 169] width 559 height 219
click at [321, 97] on div "このボタンを押すと何が __________ のですか？" at bounding box center [360, 110] width 559 height 27
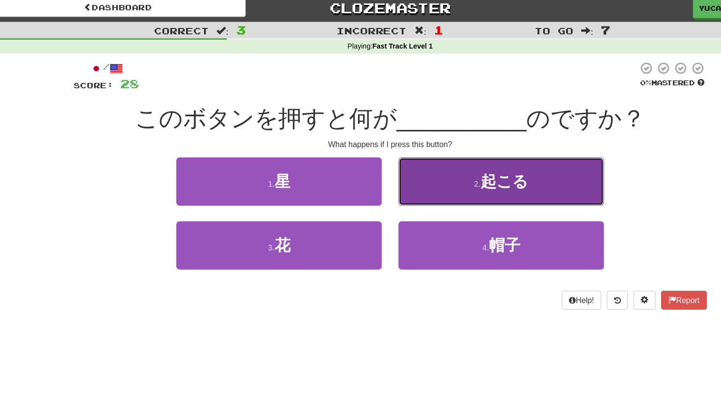
click at [452, 165] on span "起こる" at bounding box center [462, 166] width 42 height 15
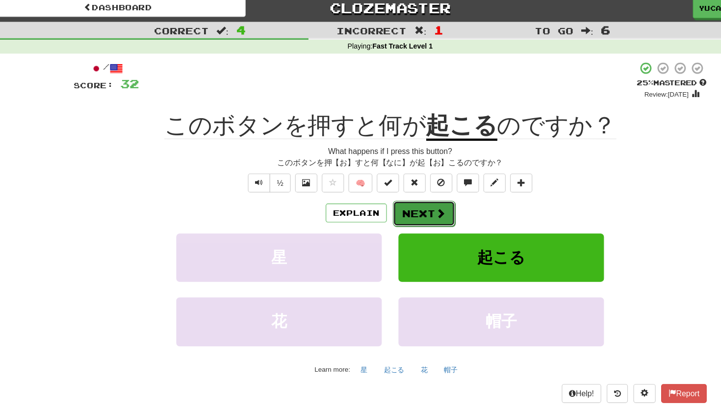
click at [405, 192] on span at bounding box center [405, 193] width 9 height 9
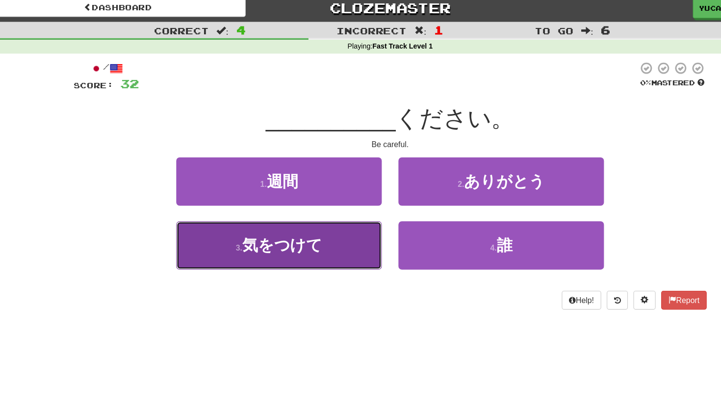
click at [243, 216] on span "気をつけて" at bounding box center [265, 222] width 71 height 15
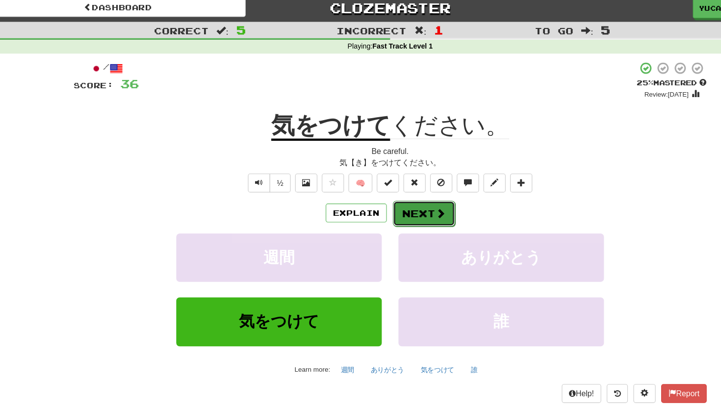
click at [413, 190] on button "Next" at bounding box center [390, 194] width 55 height 23
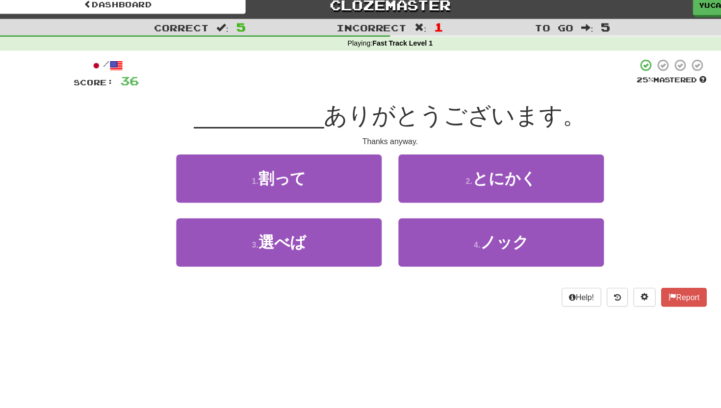
click at [338, 91] on div "/ Score: 36 25 % Mastered __________ ありがとうございます。 Thanks anyway. 1 . 割って 2 . とにか…" at bounding box center [360, 169] width 559 height 219
click at [409, 95] on div "/ Score: 36 25 % Mastered __________ ありがとうございます。 Thanks anyway. 1 . 割って 2 . とにか…" at bounding box center [360, 169] width 559 height 219
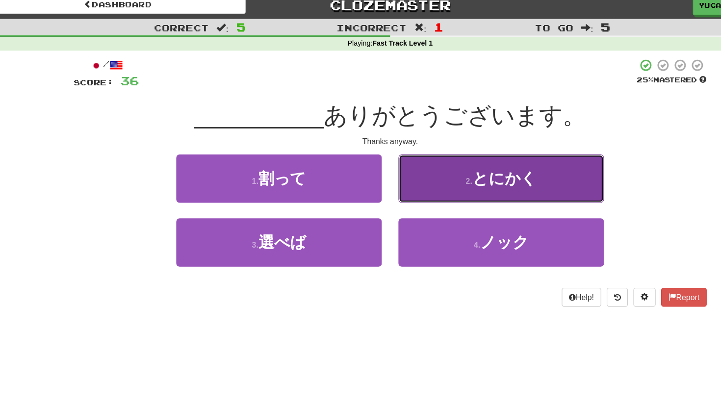
click at [442, 165] on span "とにかく" at bounding box center [461, 166] width 57 height 15
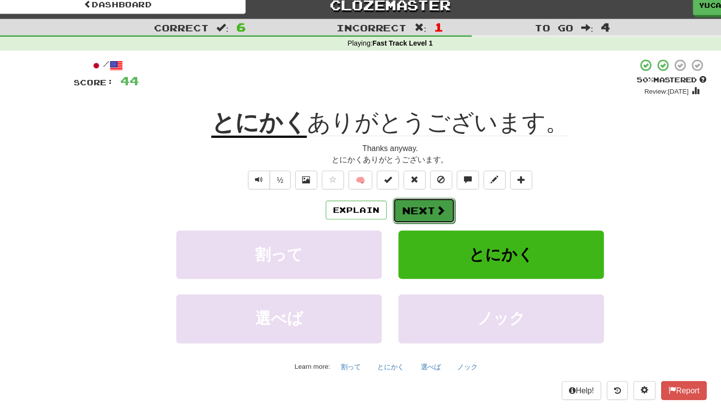
click at [405, 196] on span at bounding box center [405, 193] width 9 height 9
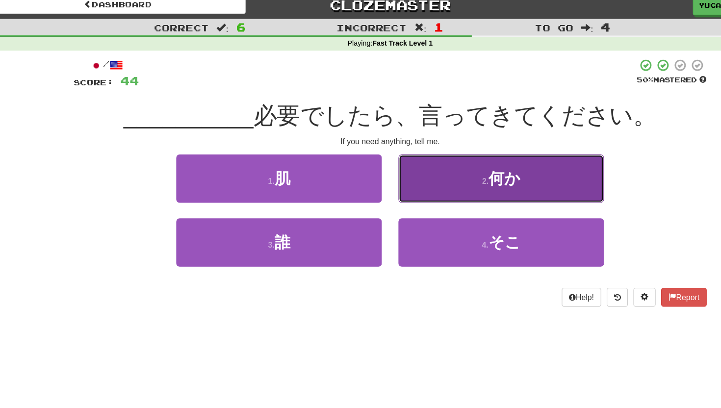
click at [456, 166] on span "何か" at bounding box center [462, 166] width 28 height 15
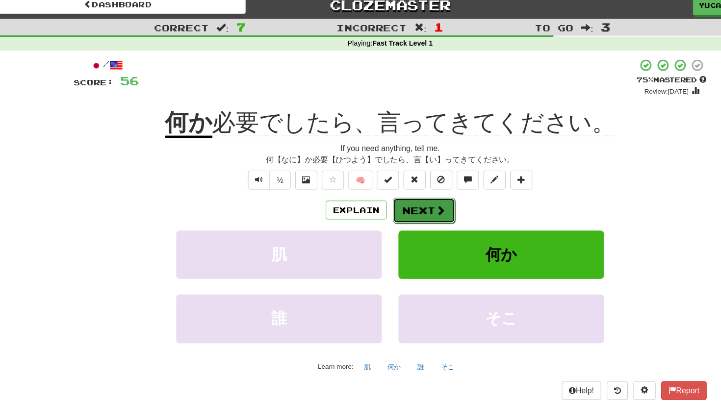
click at [380, 188] on button "Next" at bounding box center [390, 194] width 55 height 23
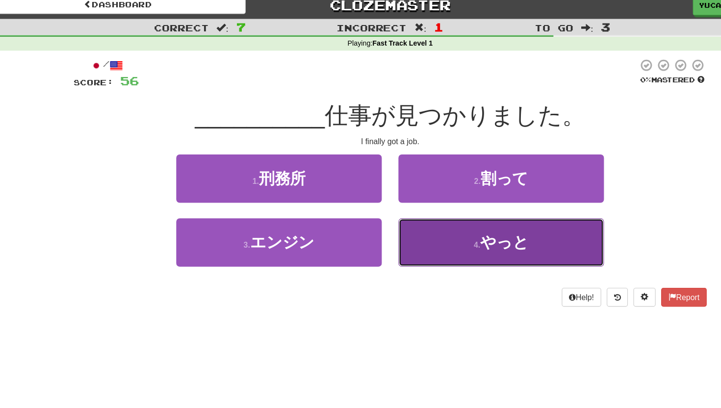
click at [447, 222] on span "やっと" at bounding box center [461, 222] width 43 height 15
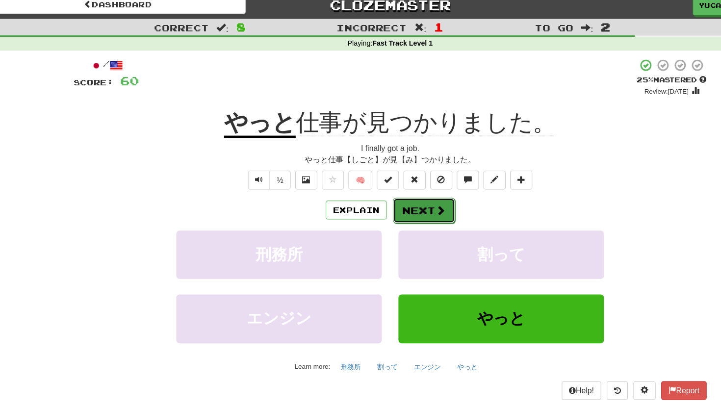
click at [396, 189] on button "Next" at bounding box center [390, 194] width 55 height 23
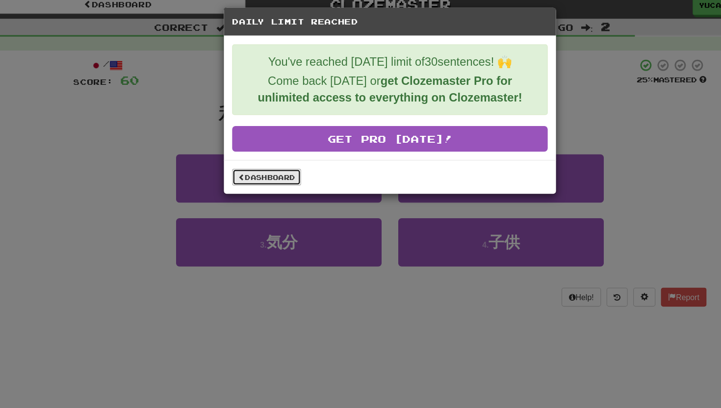
click at [225, 164] on link "Dashboard" at bounding box center [251, 165] width 61 height 15
